Goal: Task Accomplishment & Management: Manage account settings

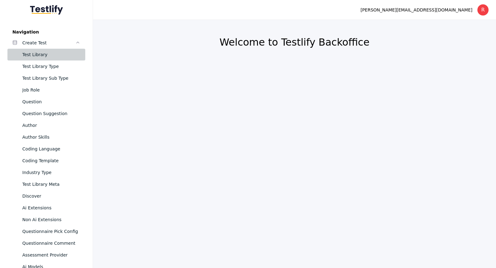
click at [38, 52] on div "Test Library" at bounding box center [51, 54] width 58 height 7
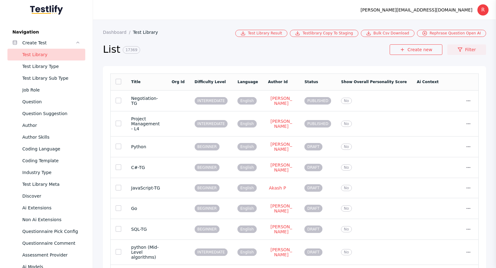
click at [464, 49] on link "Filter" at bounding box center [466, 49] width 39 height 11
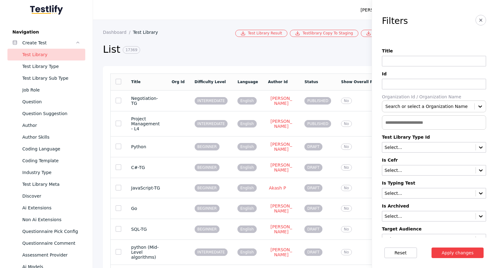
click at [435, 58] on input at bounding box center [434, 61] width 104 height 11
click at [467, 61] on input "**********" at bounding box center [434, 61] width 104 height 11
type input "**********"
click at [466, 249] on button "Apply changes" at bounding box center [457, 252] width 52 height 11
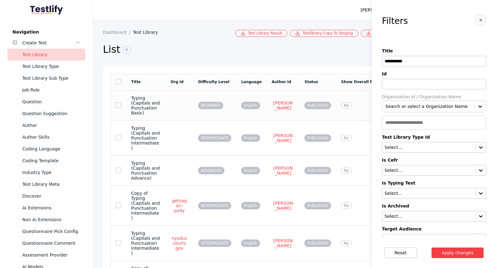
click at [183, 98] on td at bounding box center [179, 105] width 28 height 30
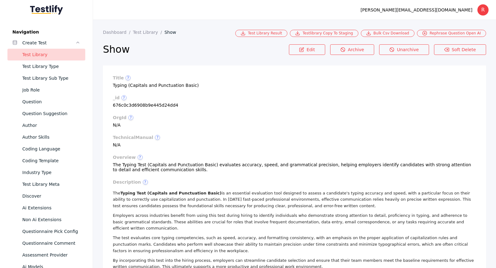
click at [146, 105] on section "_id ? 676c0c3d6908b9e445d24dd4" at bounding box center [294, 101] width 363 height 12
copy section "676c0c3d6908b9e445d24dd4"
click at [55, 107] on link "Question" at bounding box center [46, 102] width 78 height 12
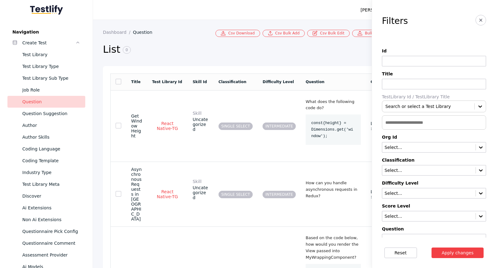
click at [411, 118] on input "text" at bounding box center [434, 122] width 104 height 14
paste input "**********"
type input "**********"
click at [431, 247] on button "Apply changes" at bounding box center [457, 252] width 52 height 11
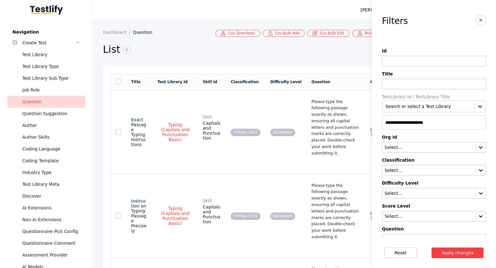
click at [446, 124] on input "**********" at bounding box center [434, 122] width 104 height 14
click at [455, 251] on button "Apply changes" at bounding box center [457, 252] width 52 height 11
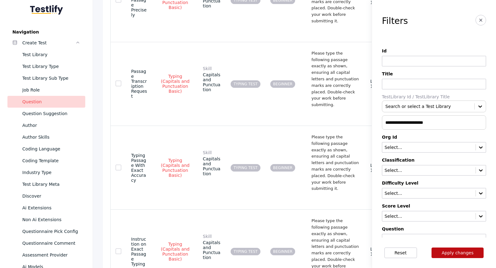
scroll to position [264, 0]
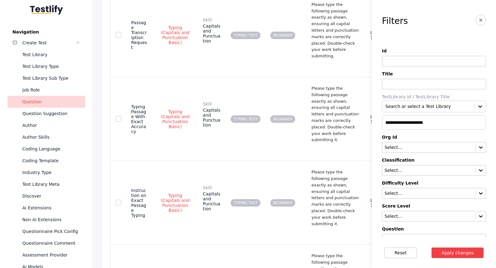
click at [487, 19] on section "**********" at bounding box center [434, 118] width 124 height 237
click at [485, 19] on button "button" at bounding box center [480, 20] width 11 height 11
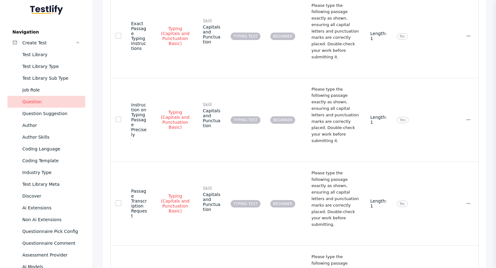
scroll to position [0, 0]
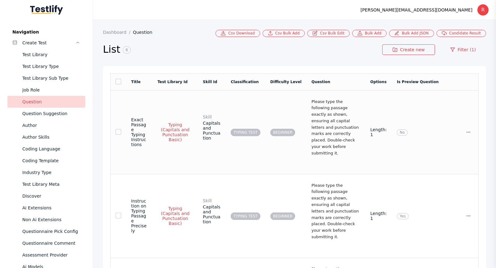
click at [306, 118] on td "Please type the following passage exactly as shown, ensuring all capital letter…" at bounding box center [335, 132] width 59 height 84
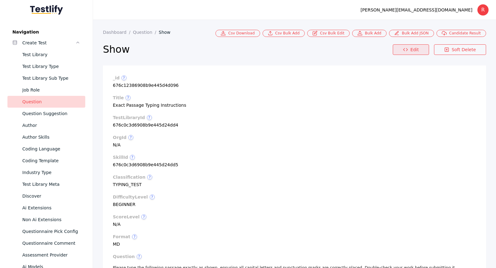
click at [407, 46] on link "Edit" at bounding box center [410, 49] width 36 height 11
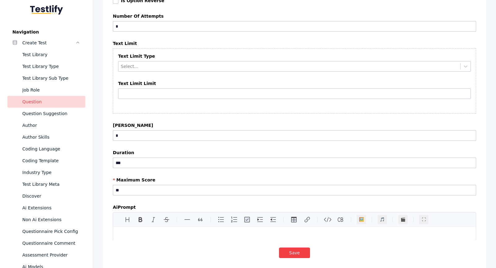
scroll to position [1114, 0]
click at [166, 158] on input "***" at bounding box center [294, 163] width 363 height 11
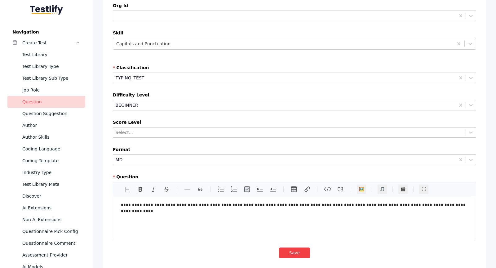
scroll to position [0, 0]
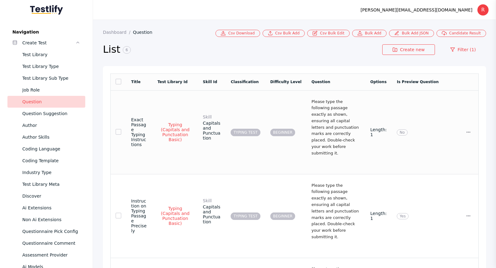
click at [292, 134] on td "BEGINNER" at bounding box center [285, 132] width 41 height 84
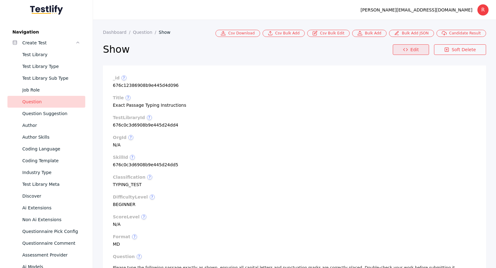
click at [405, 50] on icon at bounding box center [405, 49] width 5 height 5
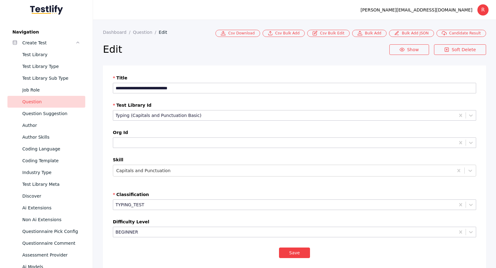
scroll to position [1125, 0]
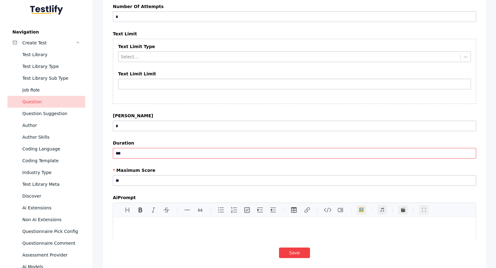
click at [200, 148] on input "***" at bounding box center [294, 153] width 363 height 11
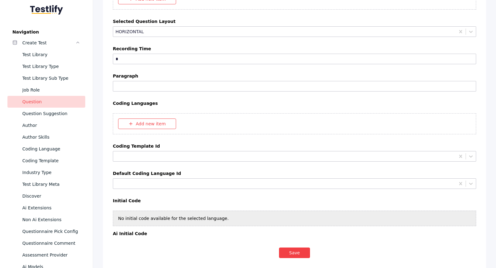
scroll to position [2133, 0]
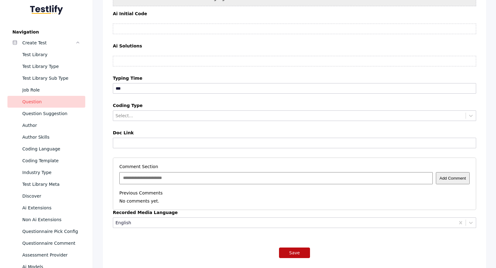
click at [298, 247] on button "Save" at bounding box center [294, 252] width 31 height 11
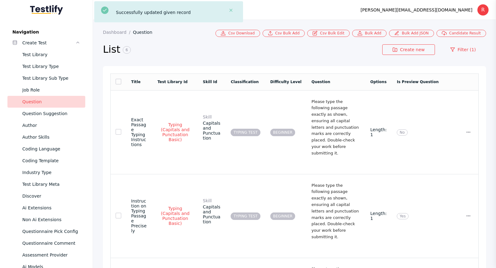
click at [318, 120] on p "Please type the following passage exactly as shown, ensuring all capital letter…" at bounding box center [335, 127] width 49 height 58
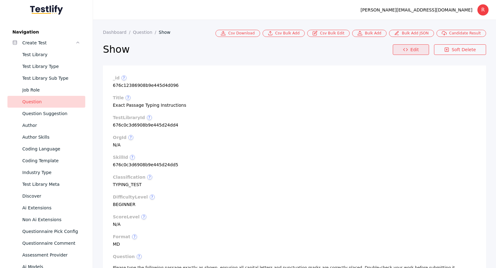
click at [405, 52] on icon at bounding box center [405, 49] width 5 height 5
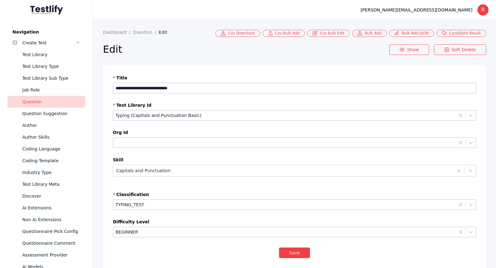
scroll to position [1125, 0]
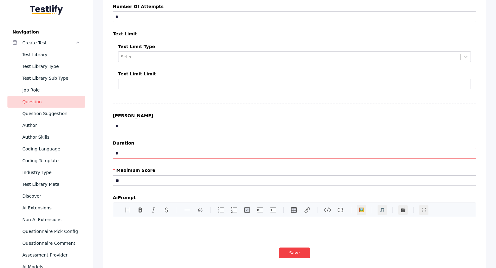
click at [203, 148] on input "*" at bounding box center [294, 153] width 363 height 11
type input "***"
click at [258, 132] on div at bounding box center [294, 133] width 363 height 3
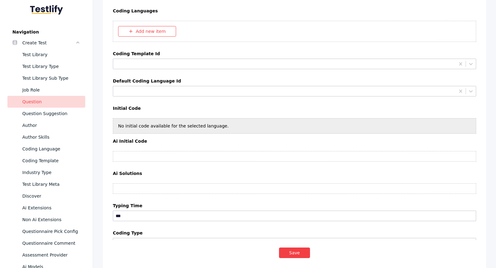
scroll to position [2133, 0]
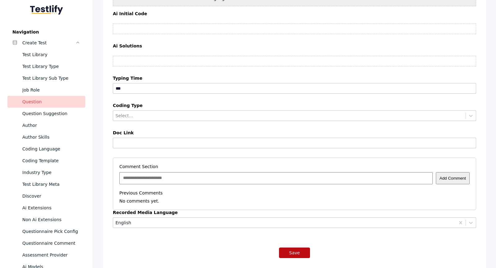
click at [299, 247] on button "Save" at bounding box center [294, 252] width 31 height 11
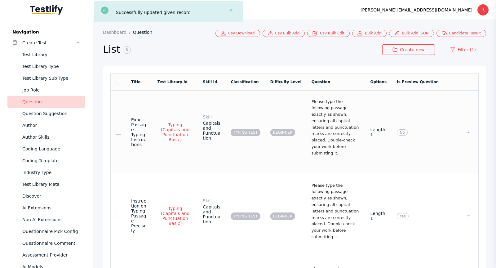
click at [360, 116] on p "Please type the following passage exactly as shown, ensuring all capital letter…" at bounding box center [335, 127] width 49 height 58
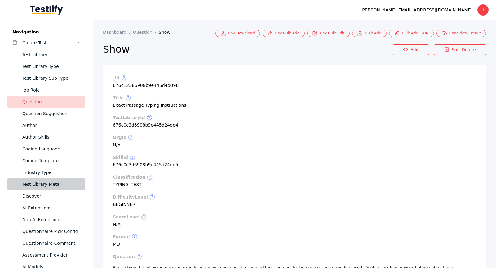
scroll to position [5, 0]
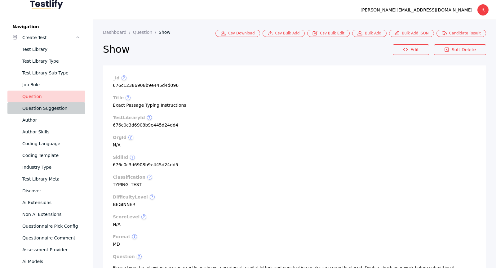
click at [45, 109] on div "Question Suggestion" at bounding box center [51, 107] width 58 height 7
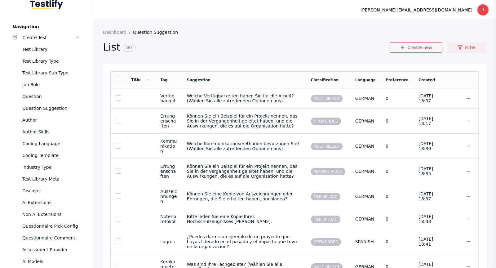
click at [462, 46] on icon at bounding box center [459, 47] width 5 height 5
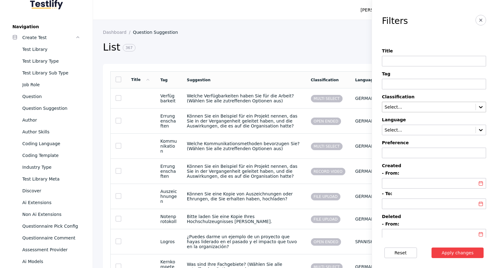
click at [446, 106] on input "text" at bounding box center [429, 107] width 90 height 5
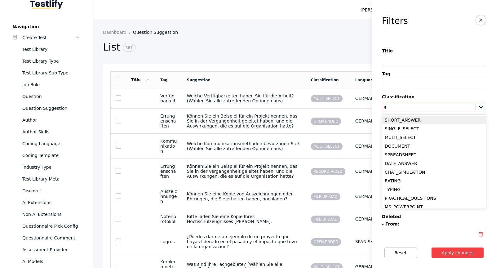
type input "**"
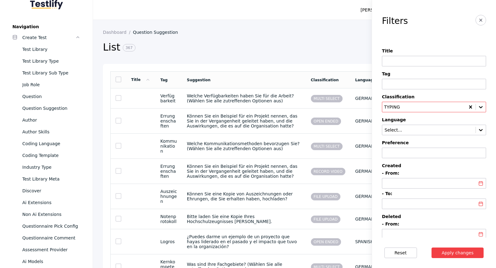
click at [431, 247] on button "Apply changes" at bounding box center [457, 252] width 52 height 11
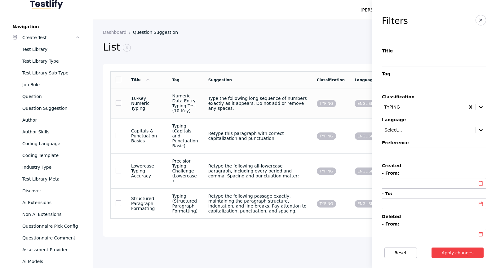
click at [272, 107] on section "Type the following long sequence of numbers exactly as it appears. Do not add o…" at bounding box center [257, 103] width 98 height 15
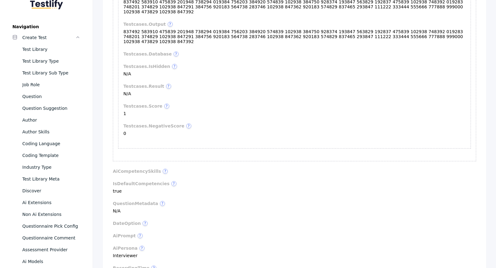
scroll to position [704, 0]
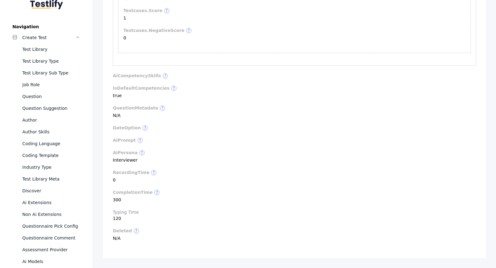
click at [287, 170] on label "recordingTime ?" at bounding box center [294, 172] width 363 height 5
drag, startPoint x: 111, startPoint y: 193, endPoint x: 153, endPoint y: 195, distance: 42.5
click at [154, 191] on span "?" at bounding box center [156, 192] width 5 height 5
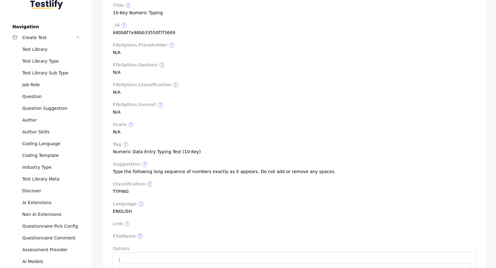
scroll to position [0, 0]
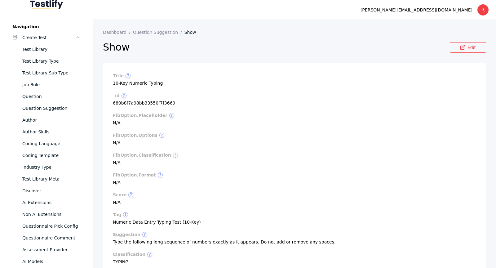
click at [158, 82] on section "title ? 10-Key Numeric Typing" at bounding box center [294, 79] width 363 height 12
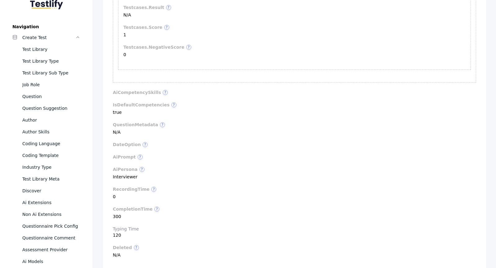
scroll to position [704, 0]
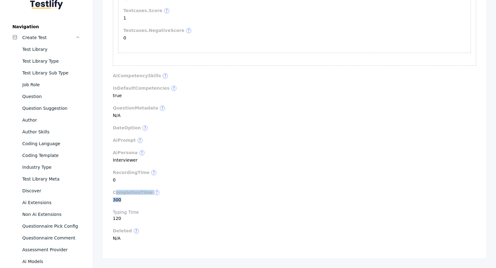
drag, startPoint x: 114, startPoint y: 191, endPoint x: 133, endPoint y: 199, distance: 19.8
click at [133, 199] on section "completionTime ? 300" at bounding box center [294, 196] width 363 height 12
click at [117, 213] on label "Typing Time" at bounding box center [294, 211] width 363 height 5
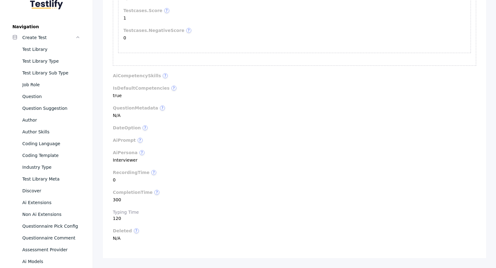
click at [121, 192] on label "completionTime ?" at bounding box center [294, 192] width 363 height 5
drag, startPoint x: 107, startPoint y: 192, endPoint x: 140, endPoint y: 200, distance: 33.8
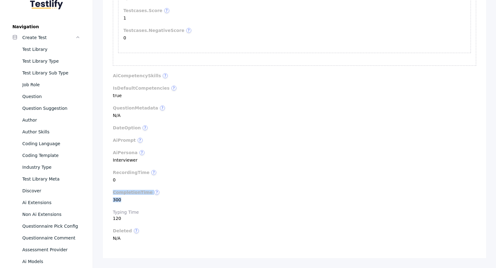
click at [123, 190] on label "completionTime ?" at bounding box center [294, 192] width 363 height 5
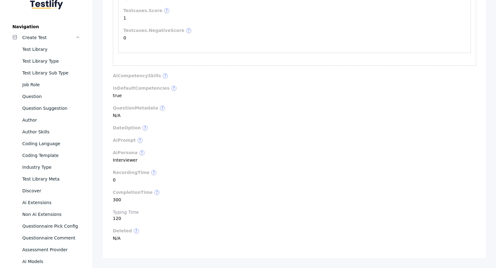
click at [116, 198] on section "completionTime ? 300" at bounding box center [294, 196] width 363 height 12
click at [120, 192] on label "completionTime ?" at bounding box center [294, 192] width 363 height 5
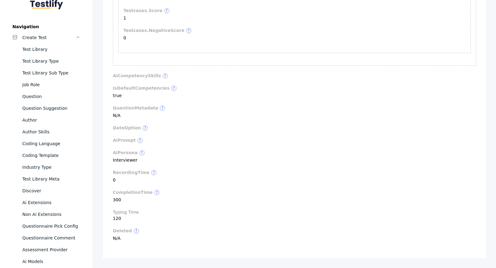
click at [116, 200] on section "completionTime ? 300" at bounding box center [294, 196] width 363 height 12
click at [136, 192] on label "completionTime ?" at bounding box center [294, 192] width 363 height 5
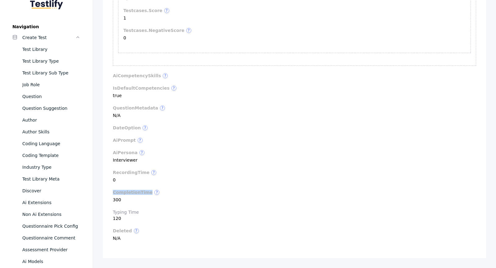
click at [136, 192] on label "completionTime ?" at bounding box center [294, 192] width 363 height 5
